Goal: Transaction & Acquisition: Purchase product/service

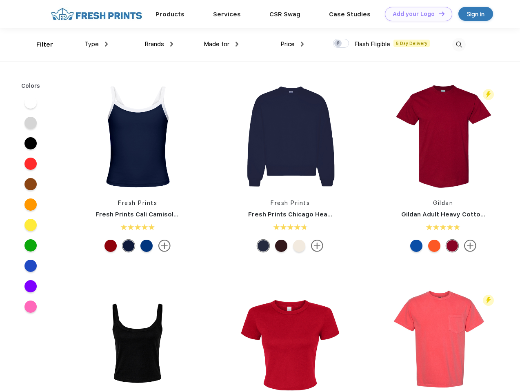
click at [415, 14] on link "Add your Logo Design Tool" at bounding box center [418, 14] width 67 height 14
click at [0, 0] on div "Design Tool" at bounding box center [0, 0] width 0 height 0
click at [438, 13] on link "Add your Logo Design Tool" at bounding box center [418, 14] width 67 height 14
click at [39, 44] on div "Filter" at bounding box center [44, 44] width 17 height 9
click at [96, 44] on span "Type" at bounding box center [91, 43] width 14 height 7
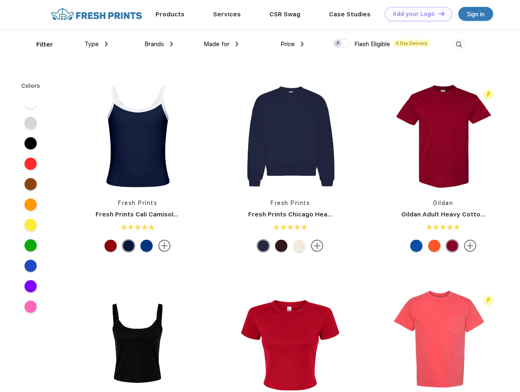
click at [159, 44] on span "Brands" at bounding box center [154, 43] width 20 height 7
click at [221, 44] on span "Made for" at bounding box center [217, 43] width 26 height 7
click at [292, 44] on span "Price" at bounding box center [287, 43] width 14 height 7
click at [341, 44] on div at bounding box center [341, 43] width 16 height 9
click at [338, 44] on input "checkbox" at bounding box center [335, 40] width 5 height 5
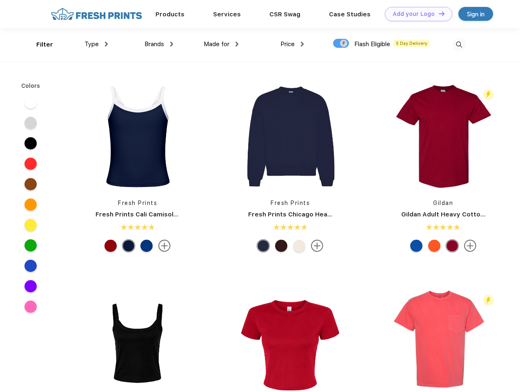
click at [459, 44] on img at bounding box center [458, 44] width 13 height 13
